Goal: Leave review/rating: Leave review/rating

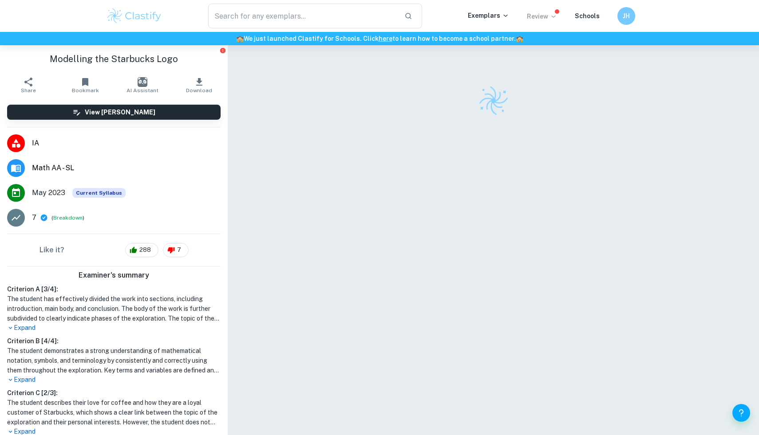
click at [552, 14] on icon at bounding box center [553, 16] width 7 height 7
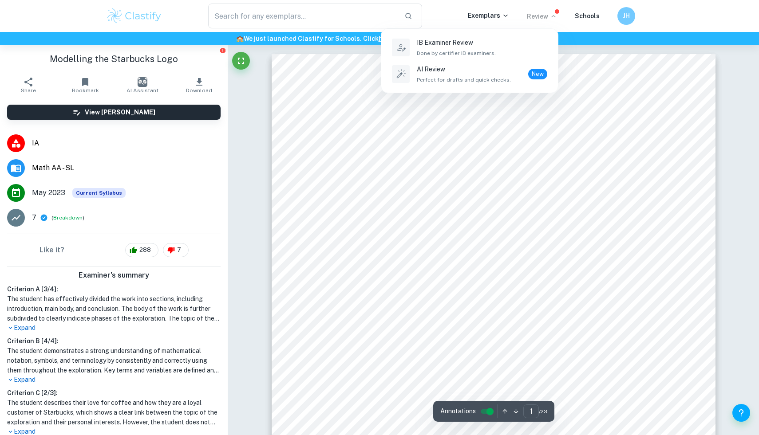
click at [433, 152] on div at bounding box center [379, 217] width 759 height 435
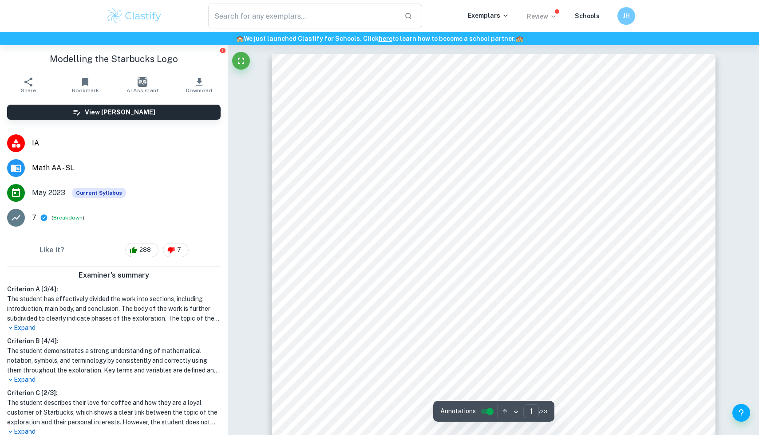
click at [434, 152] on div "Mathematical Exploration Mathematics Analysis and Approaches SL “Modelling the …" at bounding box center [494, 368] width 444 height 628
drag, startPoint x: 614, startPoint y: 313, endPoint x: 310, endPoint y: 63, distance: 393.4
click at [310, 63] on div "2 Introduction Being an avid coffee lover, it is not surprising that my go-to o…" at bounding box center [494, 180] width 444 height 628
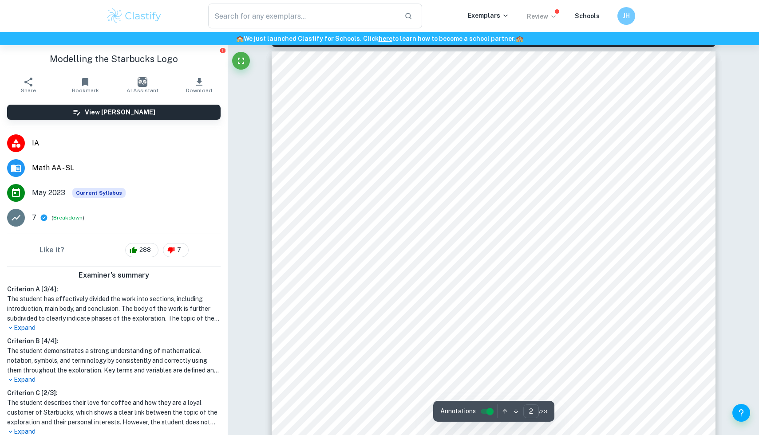
scroll to position [692, 0]
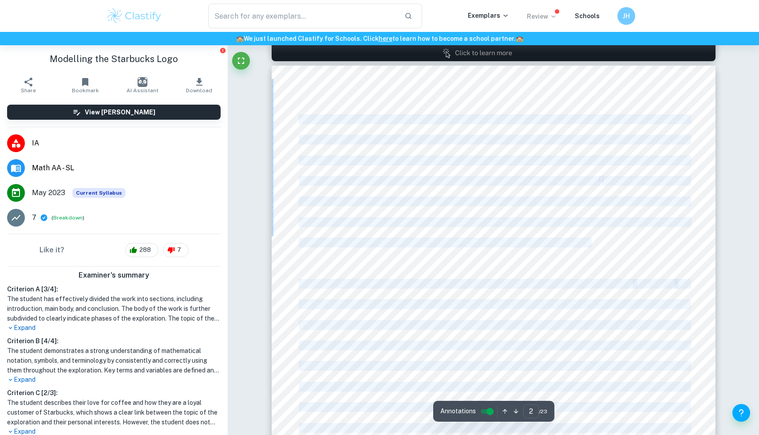
drag, startPoint x: 290, startPoint y: 116, endPoint x: 298, endPoint y: 116, distance: 8.0
click at [298, 116] on div "2 Introduction Being an avid coffee lover, it is not surprising that my go-to o…" at bounding box center [494, 380] width 444 height 628
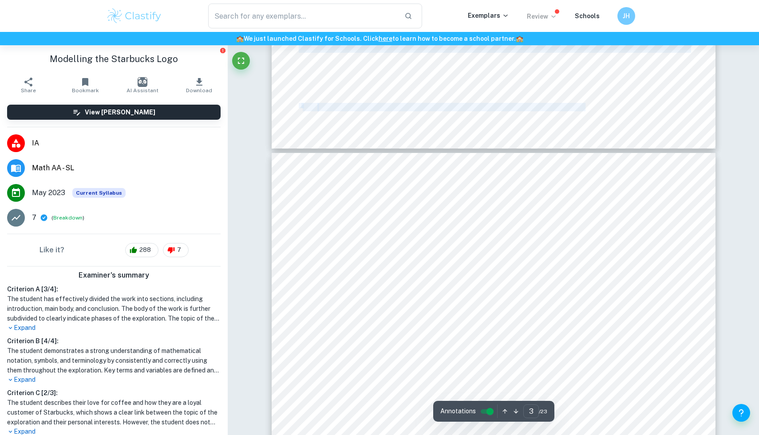
scroll to position [1210, 0]
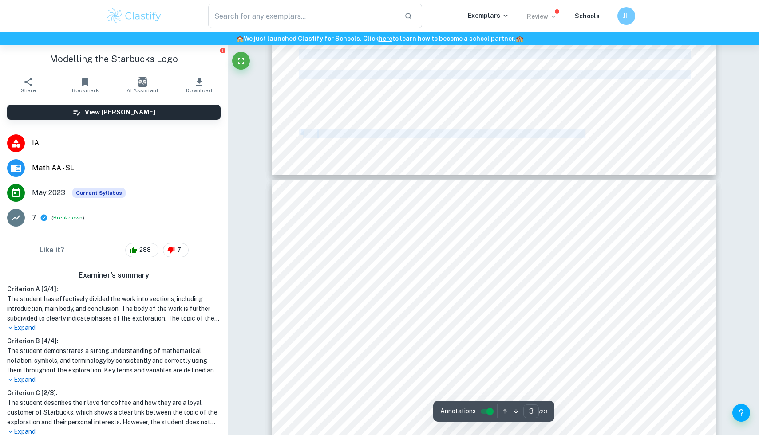
copy div "Being an avid coffee lover, it is not surprising that my go-to option is the St…"
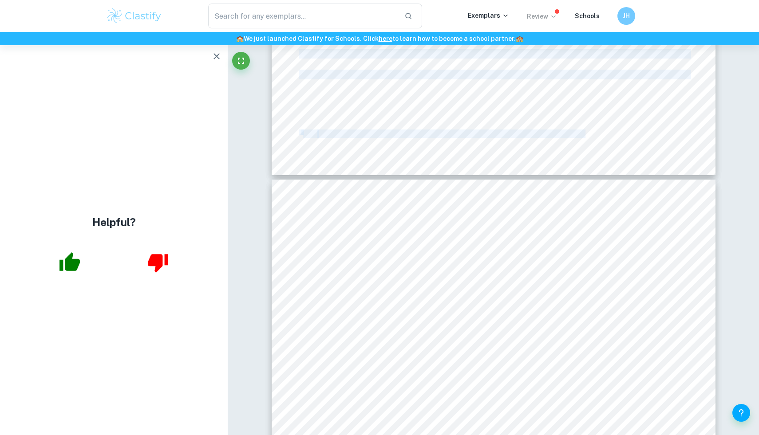
click at [211, 55] on icon "button" at bounding box center [216, 56] width 11 height 11
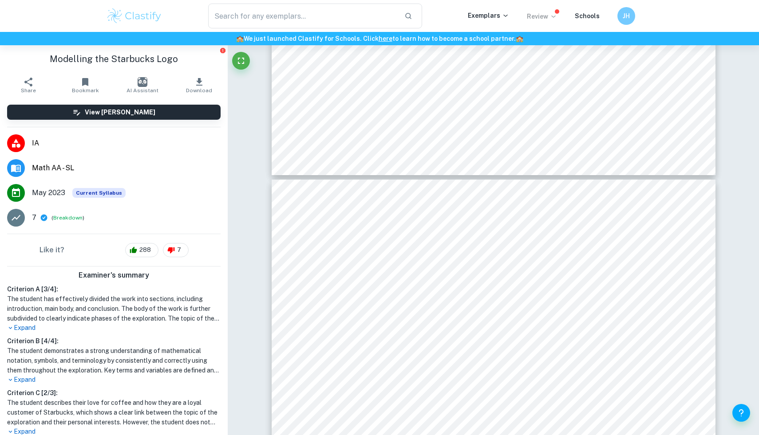
click at [20, 325] on p "Expand" at bounding box center [113, 327] width 213 height 9
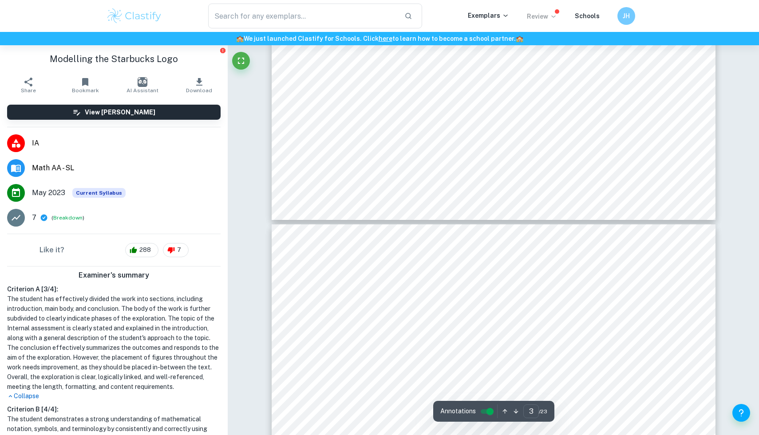
type input "2"
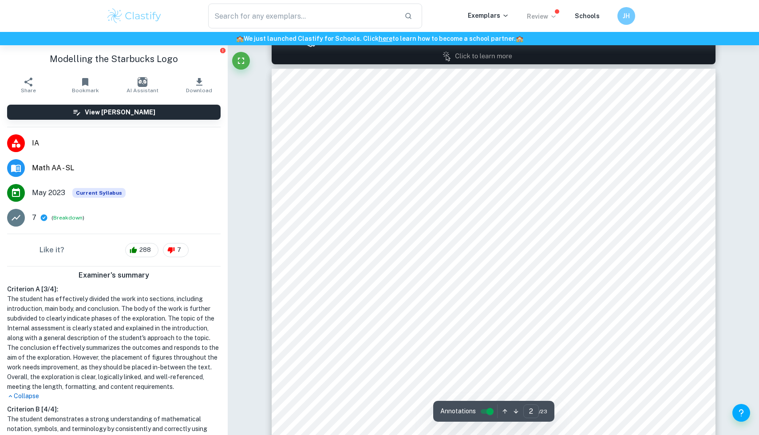
scroll to position [668, 0]
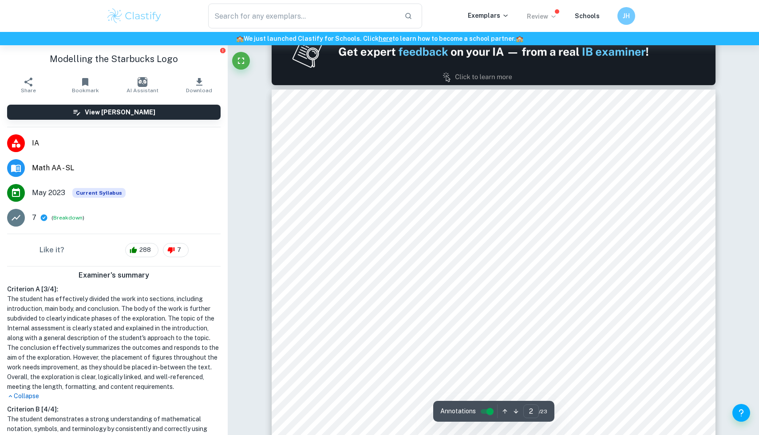
click at [355, 314] on div "2 Introduction Being an avid coffee lover, it is not surprising that my go-to o…" at bounding box center [494, 404] width 444 height 628
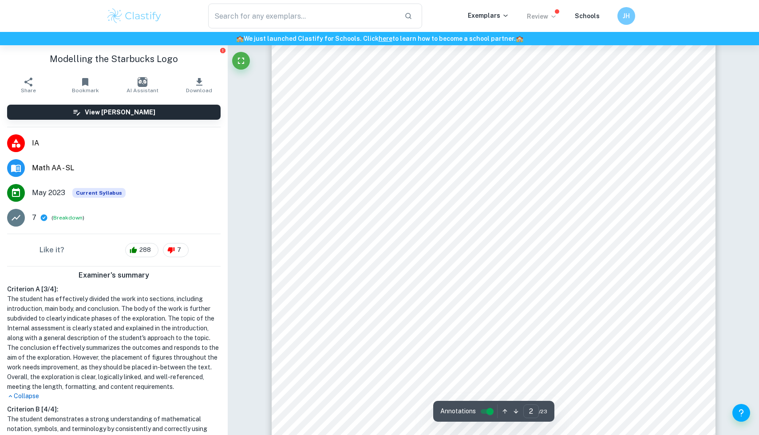
scroll to position [800, 0]
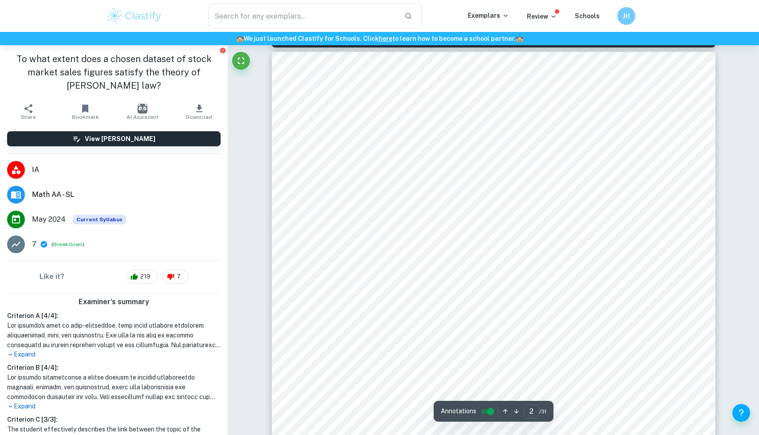
scroll to position [701, 0]
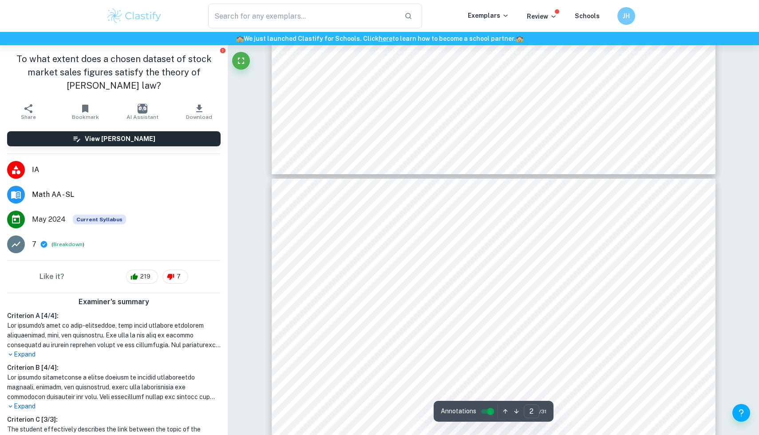
type input "3"
